Goal: Find contact information: Find contact information

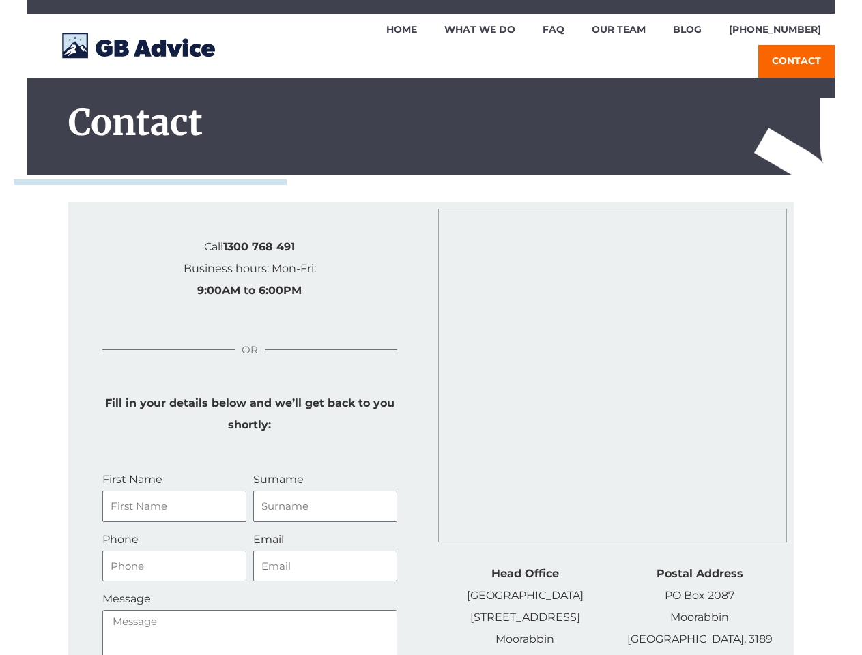
click at [431, 328] on div "Head Office [STREET_ADDRESS] Postal Address [STREET_ADDRESS]" at bounding box center [612, 650] width 363 height 896
click at [431, 105] on h1 "Contact" at bounding box center [444, 122] width 753 height 35
click at [807, 152] on img at bounding box center [807, 183] width 106 height 171
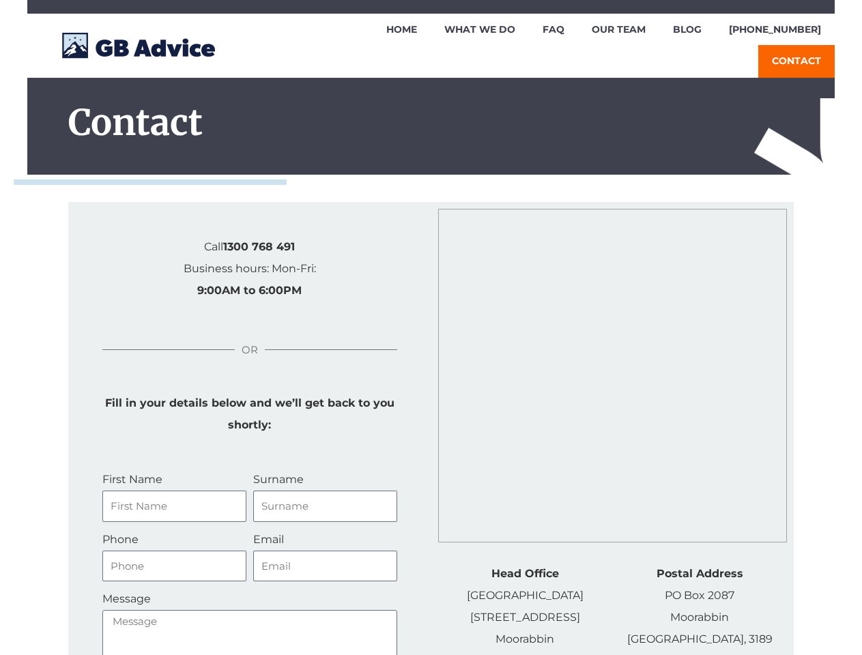
click at [431, 182] on div at bounding box center [431, 189] width 794 height 14
click at [431, 413] on div "Head Office [STREET_ADDRESS] Postal Address [STREET_ADDRESS]" at bounding box center [612, 650] width 363 height 896
